Goal: Find specific page/section: Find specific page/section

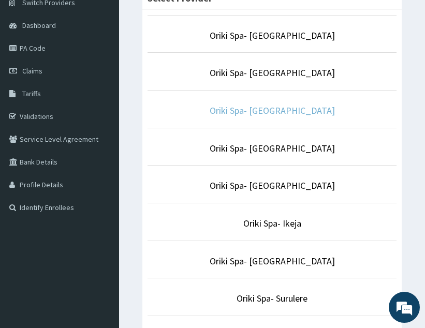
scroll to position [95, 0]
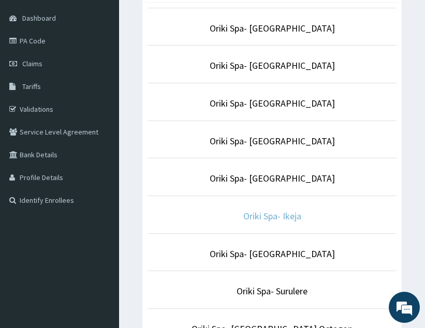
click at [260, 221] on link "Oriki Spa- Ikeja" at bounding box center [272, 216] width 58 height 12
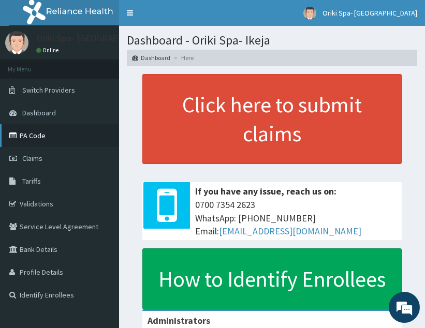
click at [16, 129] on link "PA Code" at bounding box center [59, 135] width 119 height 23
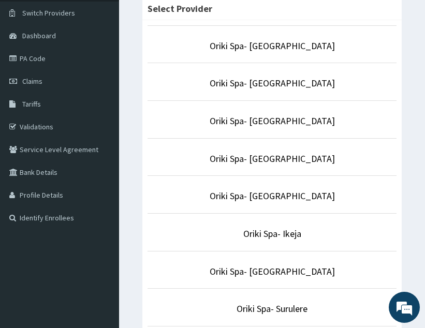
scroll to position [79, 0]
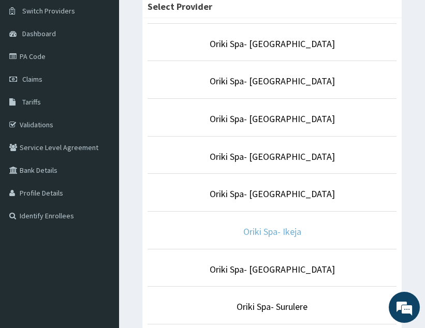
click at [278, 236] on link "Oriki Spa- Ikeja" at bounding box center [272, 232] width 58 height 12
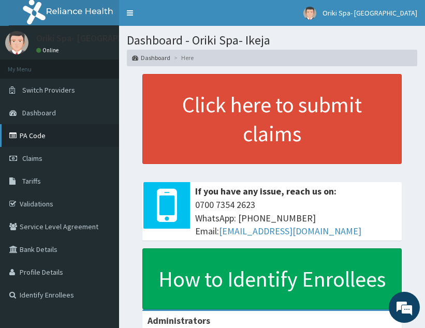
click at [60, 141] on link "PA Code" at bounding box center [59, 135] width 119 height 23
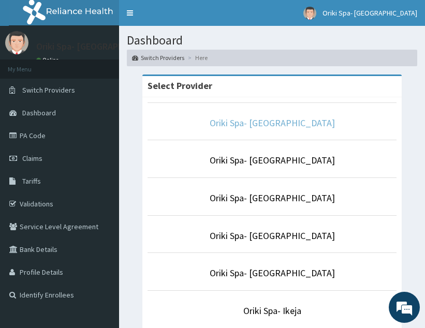
click at [241, 124] on link "Oriki Spa- [GEOGRAPHIC_DATA]" at bounding box center [272, 123] width 125 height 12
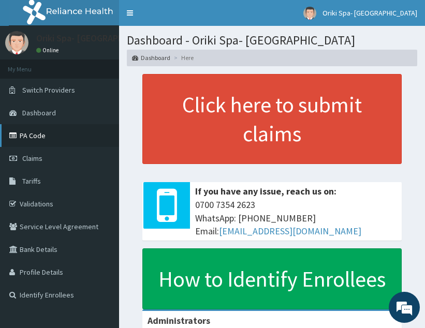
click at [46, 130] on link "PA Code" at bounding box center [59, 135] width 119 height 23
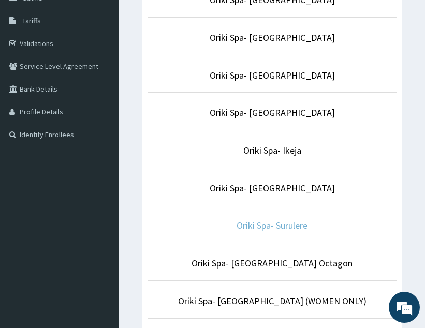
scroll to position [161, 0]
click at [264, 223] on link "Oriki Spa- Surulere" at bounding box center [271, 225] width 71 height 12
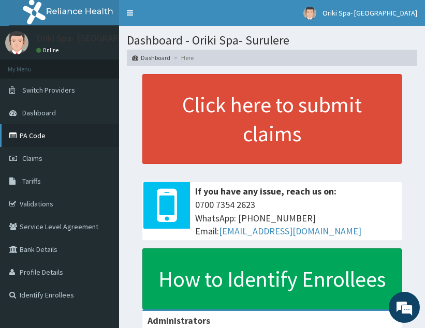
click at [32, 133] on link "PA Code" at bounding box center [59, 135] width 119 height 23
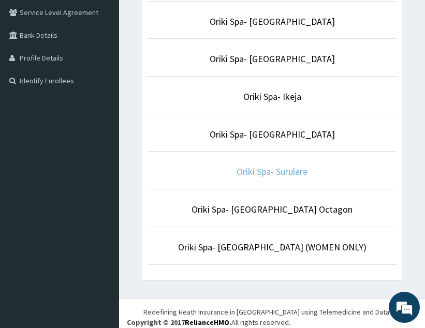
scroll to position [215, 0]
click at [288, 170] on link "Oriki Spa- Surulere" at bounding box center [271, 171] width 71 height 12
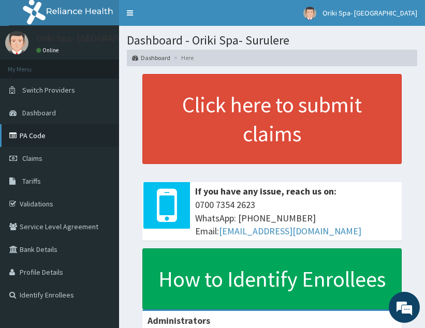
click at [22, 130] on link "PA Code" at bounding box center [59, 135] width 119 height 23
